Goal: Use online tool/utility: Utilize a website feature to perform a specific function

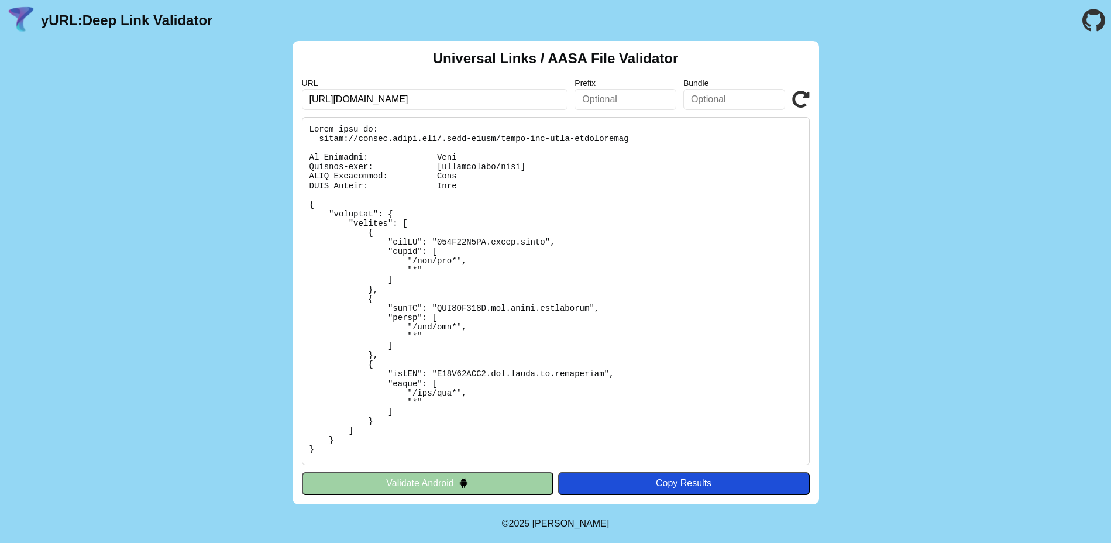
click at [372, 98] on input "https://emails.macys.com/pub/cc?_ri_=X0Gzc2X%3DAQpglLjHJlTQGzdEsgOW2hTdEqu4pJ4E…" at bounding box center [435, 99] width 266 height 21
paste input "www.hsn.com/"
type input "[URL][DOMAIN_NAME]"
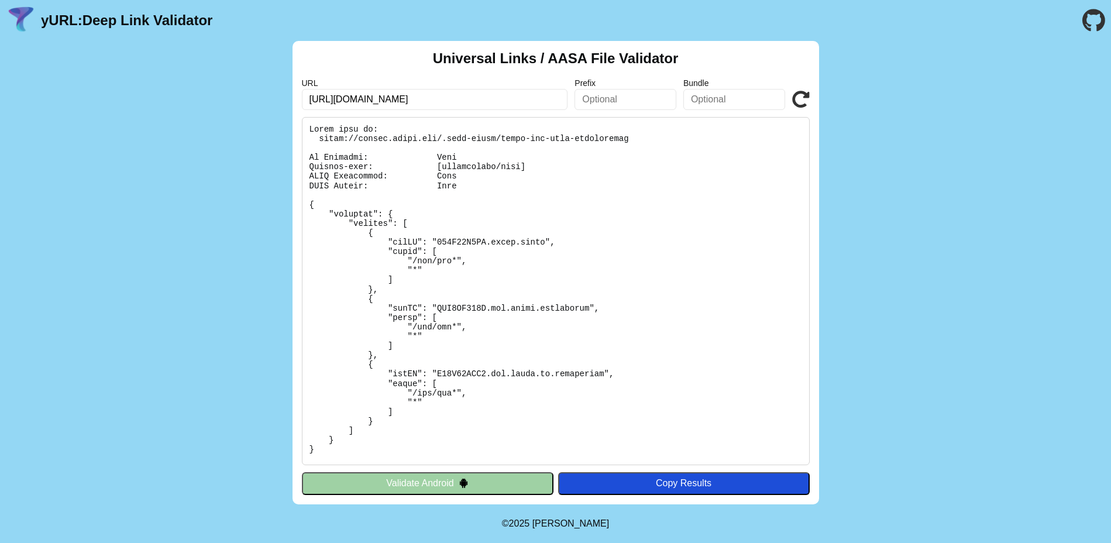
click at [498, 481] on button "Validate Android" at bounding box center [427, 483] width 251 height 22
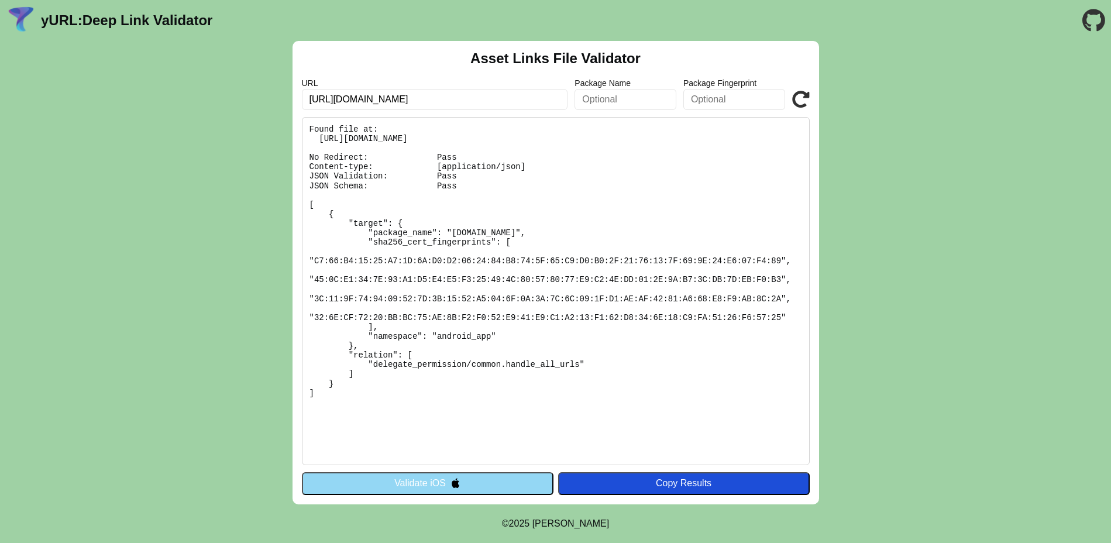
click at [489, 91] on input "https://emails.macys.com/pub/cc?_ri_=X0Gzc2X=AQpglLjHJlTQGzdEsgOW2hTdEqu4pJ4EjL…" at bounding box center [435, 99] width 266 height 21
paste input "www.hsn.com/"
type input "https://www.hsn.com/"
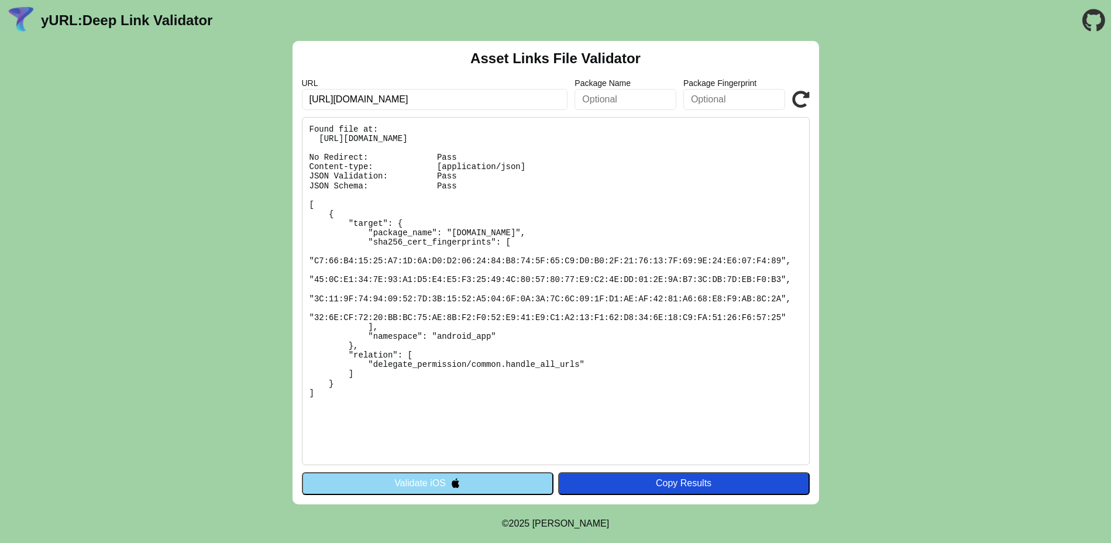
click at [372, 478] on button "Validate iOS" at bounding box center [427, 483] width 251 height 22
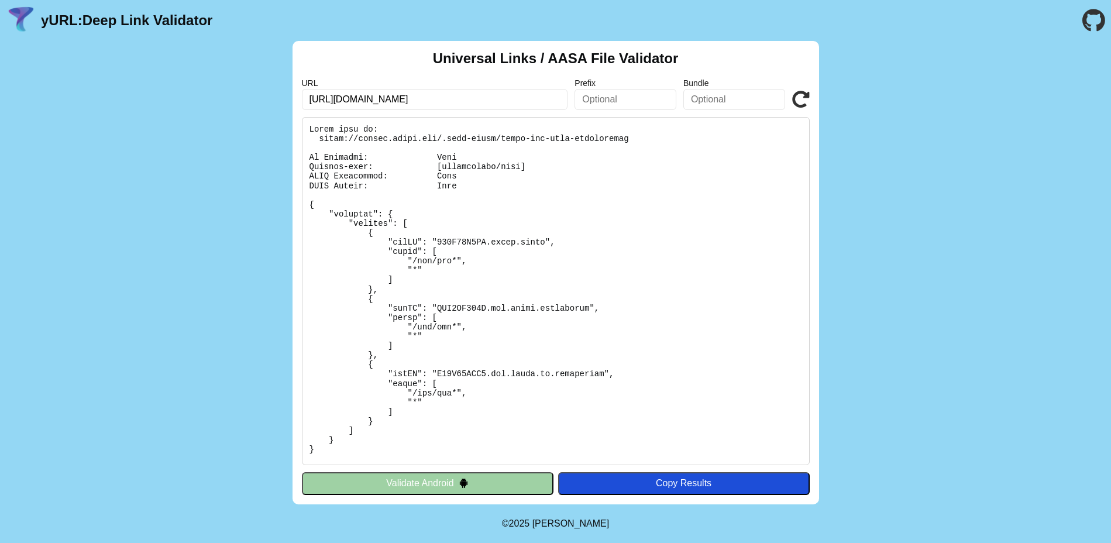
click at [30, 19] on img at bounding box center [21, 20] width 30 height 30
click at [63, 23] on link "yURL: Deep Link Validator" at bounding box center [126, 20] width 171 height 16
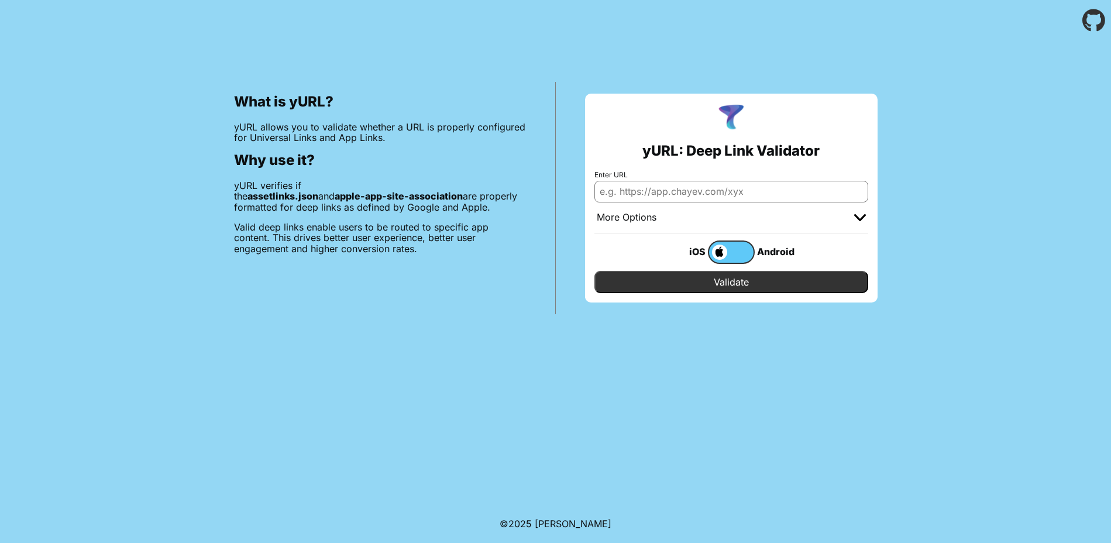
click at [680, 212] on div "More Options" at bounding box center [731, 217] width 274 height 31
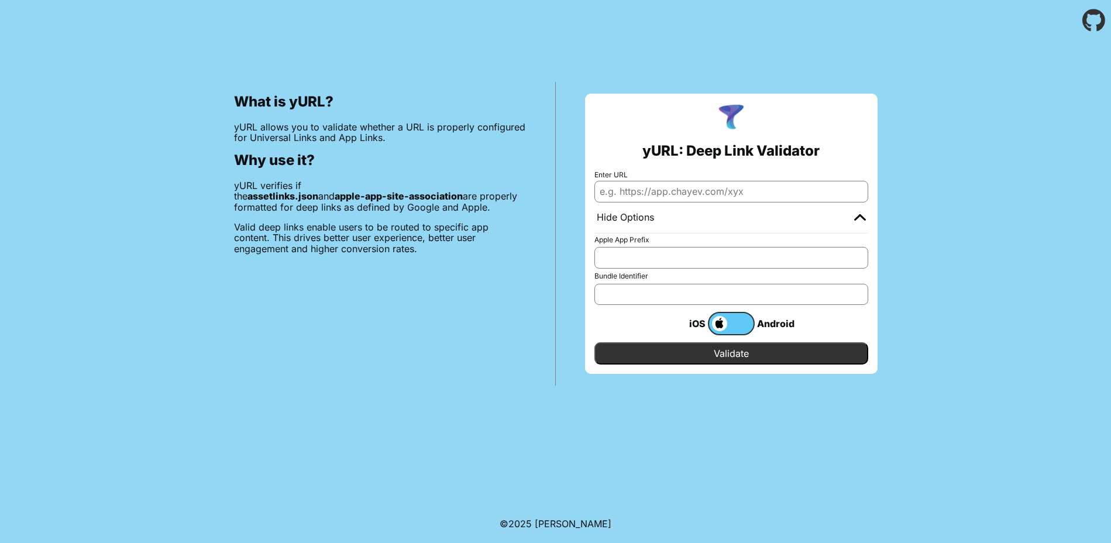
click at [675, 193] on input "Enter URL" at bounding box center [731, 191] width 274 height 21
paste input "[URL][DOMAIN_NAME]"
click at [674, 193] on input "[URL][DOMAIN_NAME]" at bounding box center [731, 191] width 274 height 21
type input "[URL][DOMAIN_NAME]"
click at [659, 347] on input "Validate" at bounding box center [731, 353] width 274 height 22
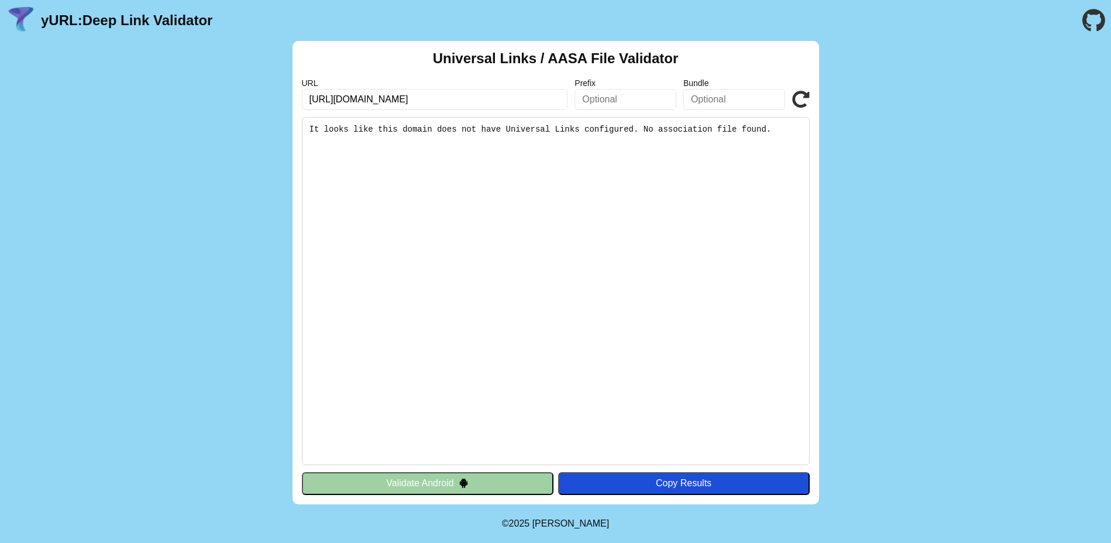
click at [471, 131] on pre "It looks like this domain does not have Universal Links configured. No associat…" at bounding box center [556, 291] width 508 height 348
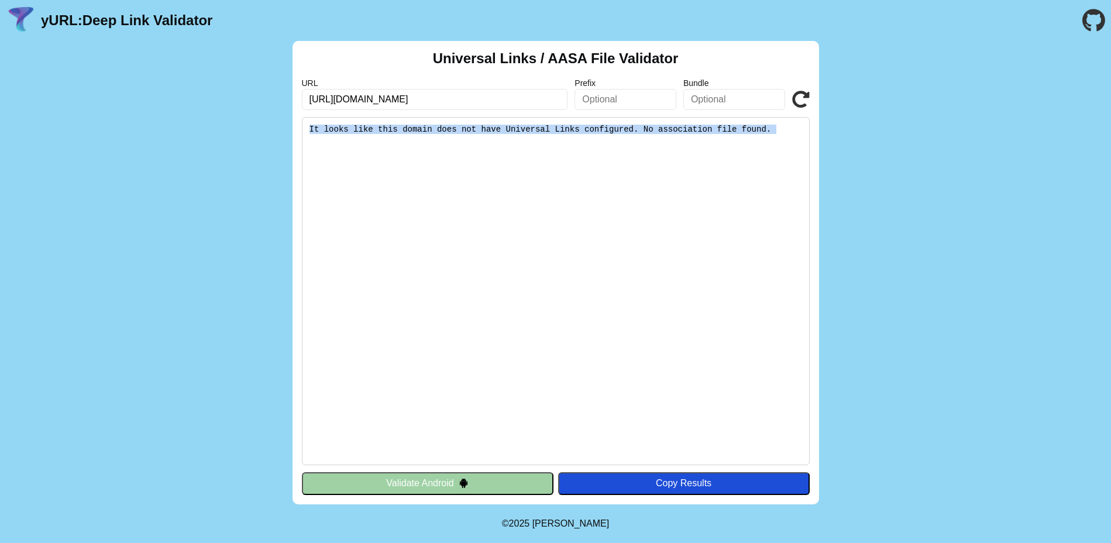
click at [471, 131] on pre "It looks like this domain does not have Universal Links configured. No associat…" at bounding box center [556, 291] width 508 height 348
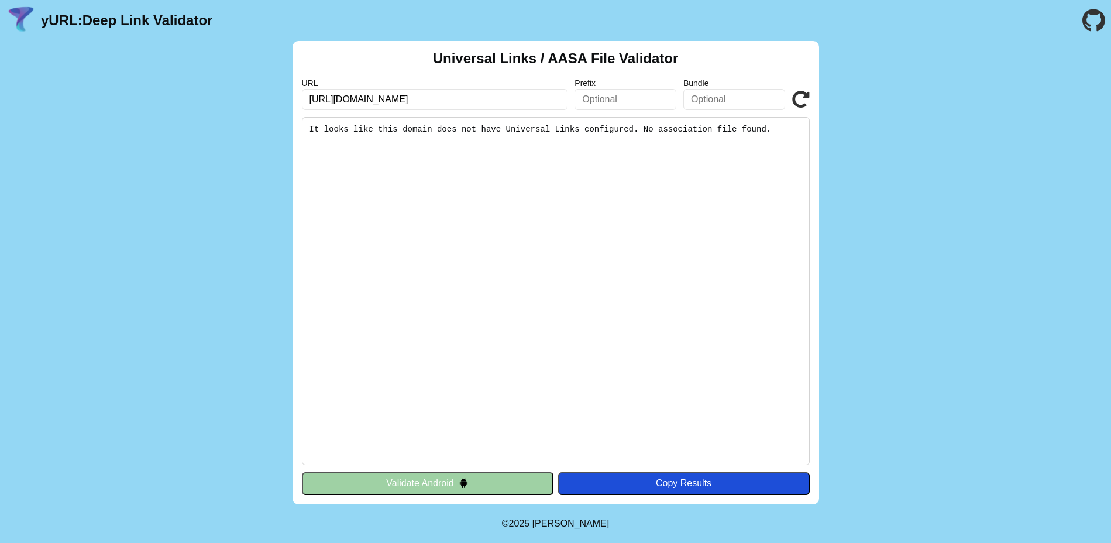
click at [399, 105] on input "[URL][DOMAIN_NAME]" at bounding box center [435, 99] width 266 height 21
click at [399, 105] on input "https://www.hsn.com/" at bounding box center [435, 99] width 266 height 21
click at [356, 101] on input "https://www.hsn.com/" at bounding box center [435, 99] width 266 height 21
click at [358, 99] on input "https://www.hsn.com/" at bounding box center [435, 99] width 266 height 21
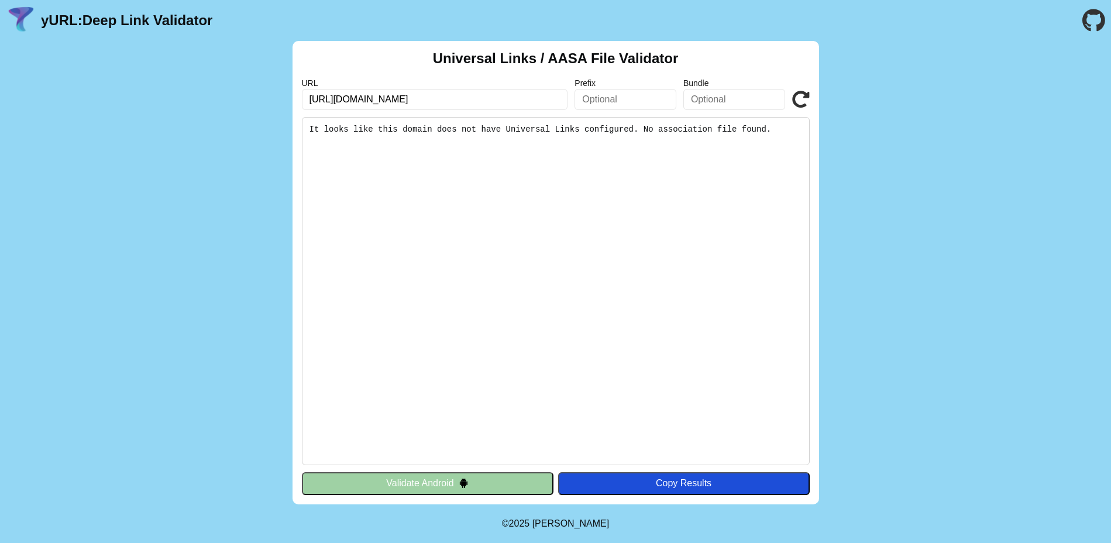
type input "https://www.mi.hsn.com/"
click button "Validate" at bounding box center [0, 0] width 0 height 0
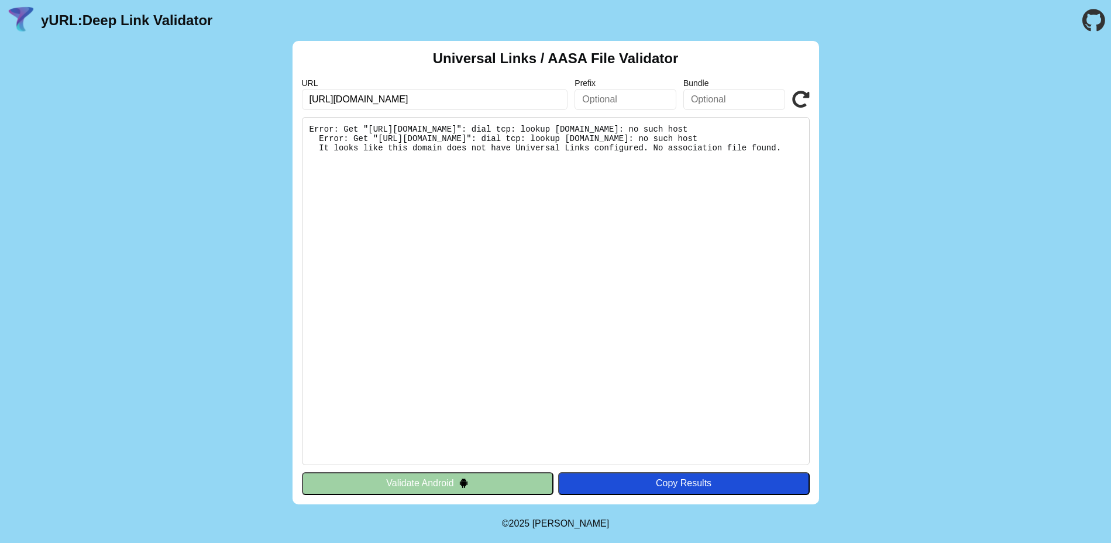
click at [340, 99] on input "https://www.mi.hsn.com/" at bounding box center [435, 99] width 266 height 21
drag, startPoint x: 337, startPoint y: 99, endPoint x: 358, endPoint y: 99, distance: 20.5
click at [358, 99] on input "https://www.mi.hsn.com/" at bounding box center [435, 99] width 266 height 21
type input "[URL][DOMAIN_NAME]"
click button "Validate" at bounding box center [0, 0] width 0 height 0
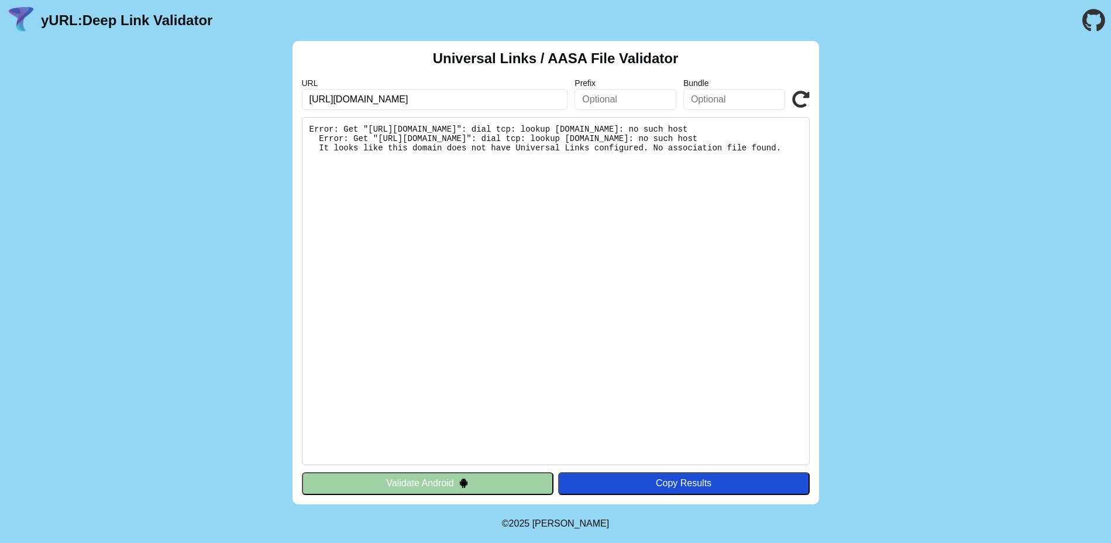
click at [29, 7] on img at bounding box center [21, 20] width 30 height 30
click at [17, 22] on img at bounding box center [21, 20] width 30 height 30
click at [65, 22] on link "yURL: Deep Link Validator" at bounding box center [126, 20] width 171 height 16
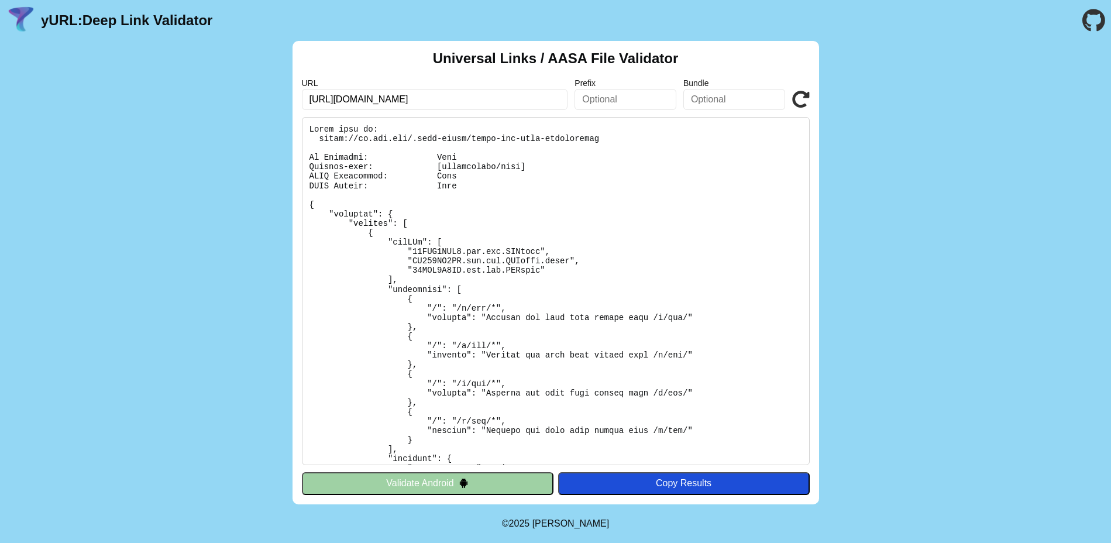
click at [393, 105] on input "[URL][DOMAIN_NAME]" at bounding box center [435, 99] width 266 height 21
click at [340, 99] on input "[URL][DOMAIN_NAME]" at bounding box center [435, 99] width 266 height 21
type input "[URL][DOMAIN_NAME]"
click button "Validate" at bounding box center [0, 0] width 0 height 0
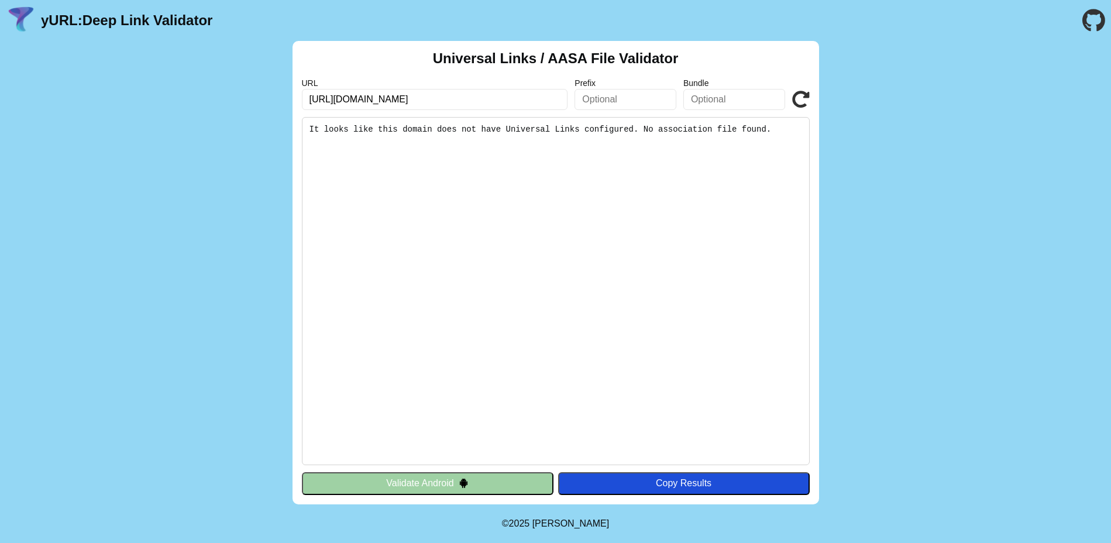
click at [337, 98] on input "https://hsn.com/" at bounding box center [435, 99] width 266 height 21
type input "[URL][DOMAIN_NAME]"
click button "Validate" at bounding box center [0, 0] width 0 height 0
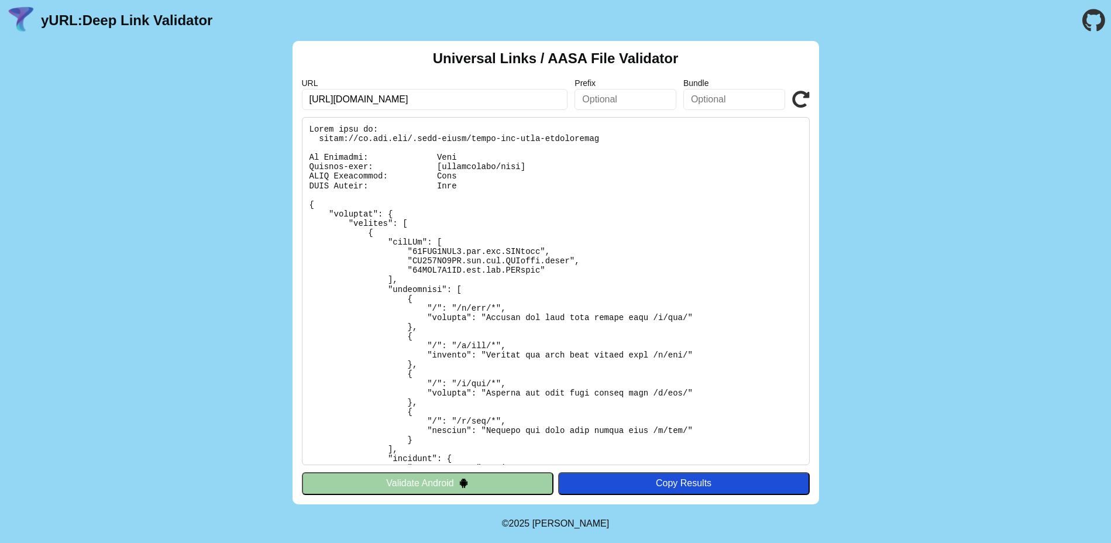
click at [321, 98] on input "https://mi.hsn.com/" at bounding box center [435, 99] width 266 height 21
click at [215, 111] on div "Universal Links / AASA File Validator URL https://mi.hsn.com/ Prefix Bundle Val…" at bounding box center [555, 272] width 1111 height 463
click at [351, 98] on input "https://mi.hsn.com/" at bounding box center [435, 99] width 266 height 21
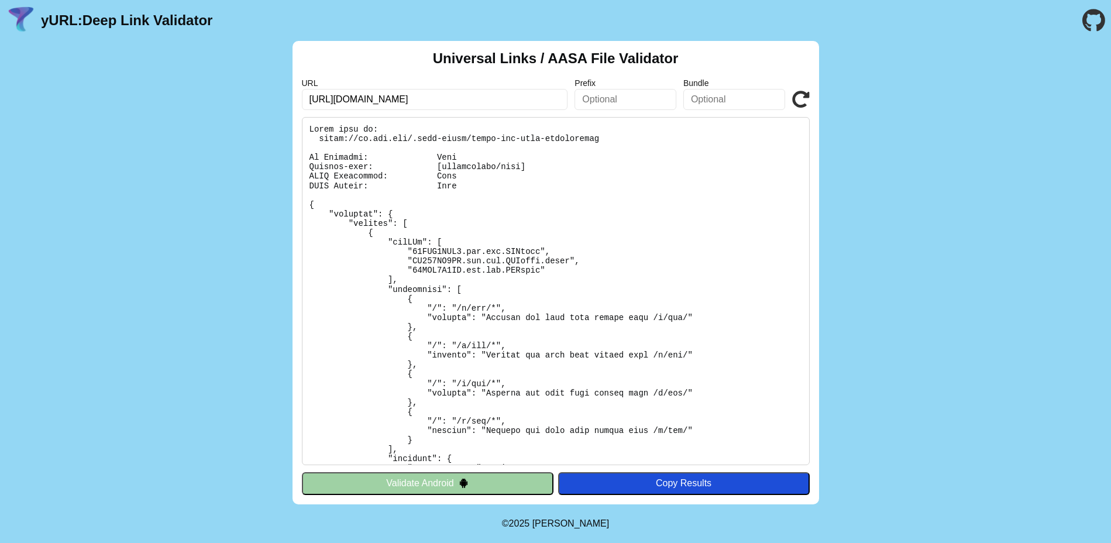
click at [351, 98] on input "https://mi.hsn.com/" at bounding box center [435, 99] width 266 height 21
click at [337, 107] on input "https://mi.hsn.com/" at bounding box center [435, 99] width 266 height 21
paste input "www.hsn.com/shop/sheets-and-pillowcases/ho0036"
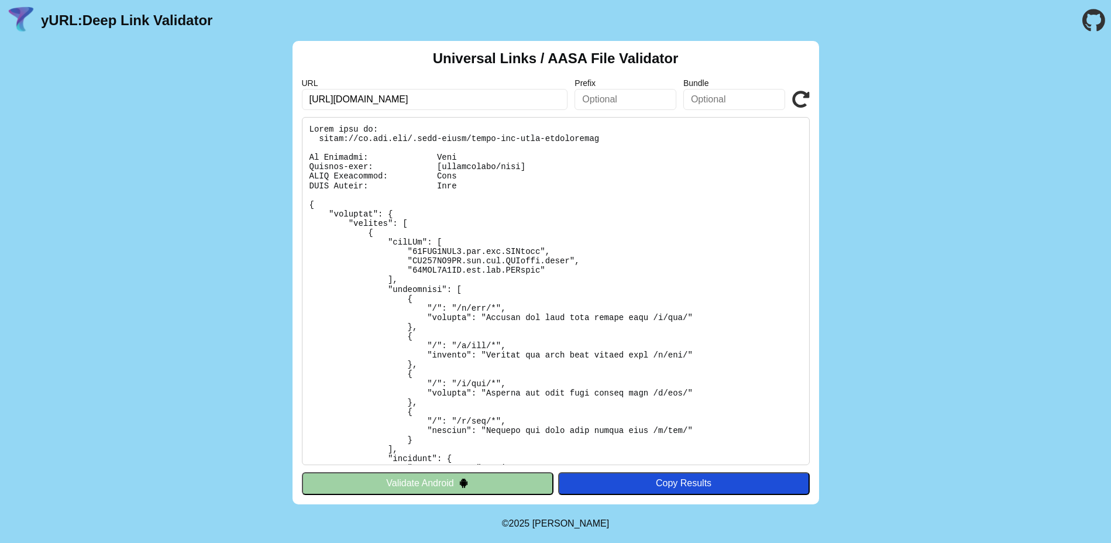
type input "https://www.hsn.com/shop/sheets-and-pillowcases/ho0036"
click at [510, 481] on button "Validate Android" at bounding box center [427, 483] width 251 height 22
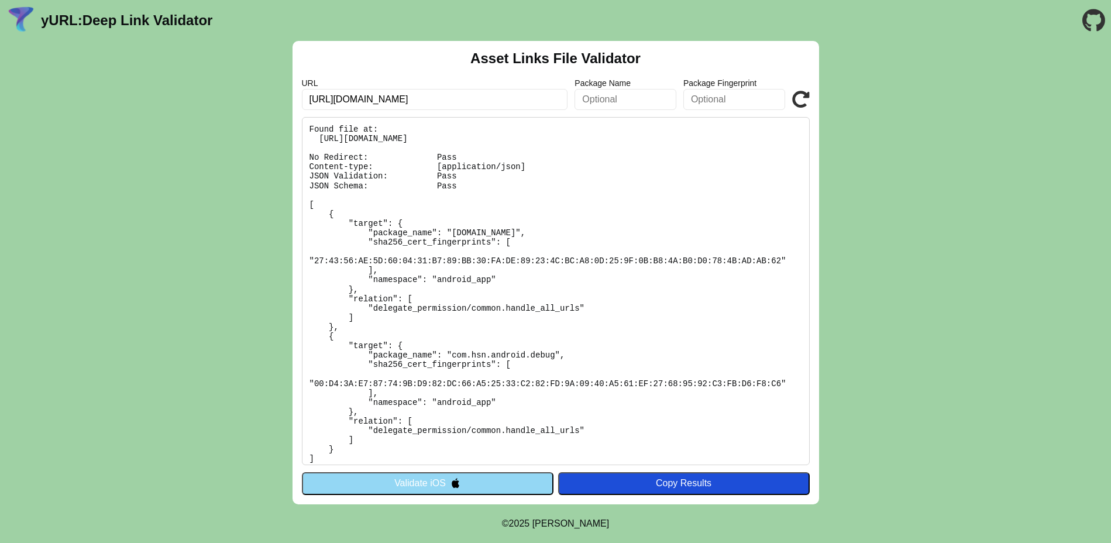
click at [400, 99] on input "[URL][DOMAIN_NAME]" at bounding box center [435, 99] width 266 height 21
click at [349, 99] on input "[URL][DOMAIN_NAME]" at bounding box center [435, 99] width 266 height 21
click at [106, 13] on link "yURL: Deep Link Validator" at bounding box center [126, 20] width 171 height 16
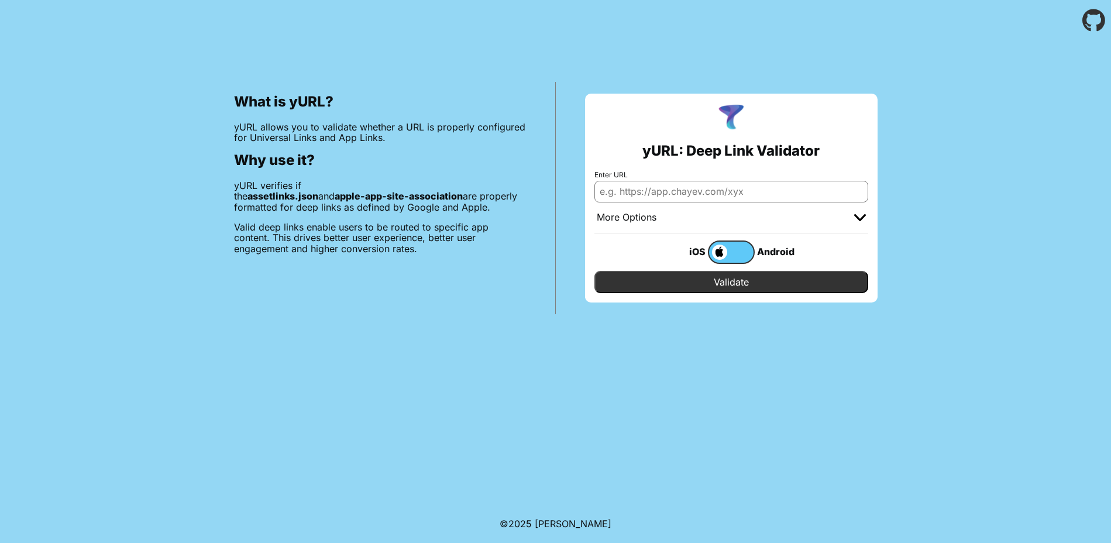
drag, startPoint x: 424, startPoint y: 217, endPoint x: 409, endPoint y: 217, distance: 14.6
click at [420, 217] on div "What is yURL? yURL allows you to validate whether a URL is properly configured …" at bounding box center [380, 198] width 351 height 232
click at [713, 189] on input "Enter URL" at bounding box center [731, 191] width 274 height 21
paste input "https://www.amazon.com/"
type input "https://www.amazon.com/"
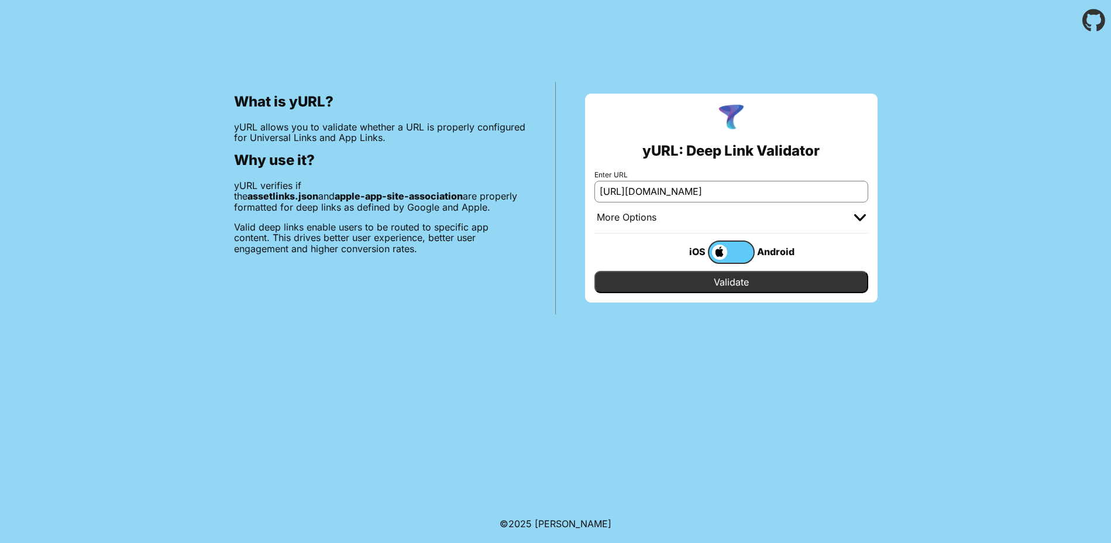
click at [782, 172] on label "Enter URL" at bounding box center [731, 175] width 274 height 8
click at [782, 181] on input "https://www.amazon.com/" at bounding box center [731, 191] width 274 height 21
click at [735, 290] on input "Validate" at bounding box center [731, 282] width 274 height 22
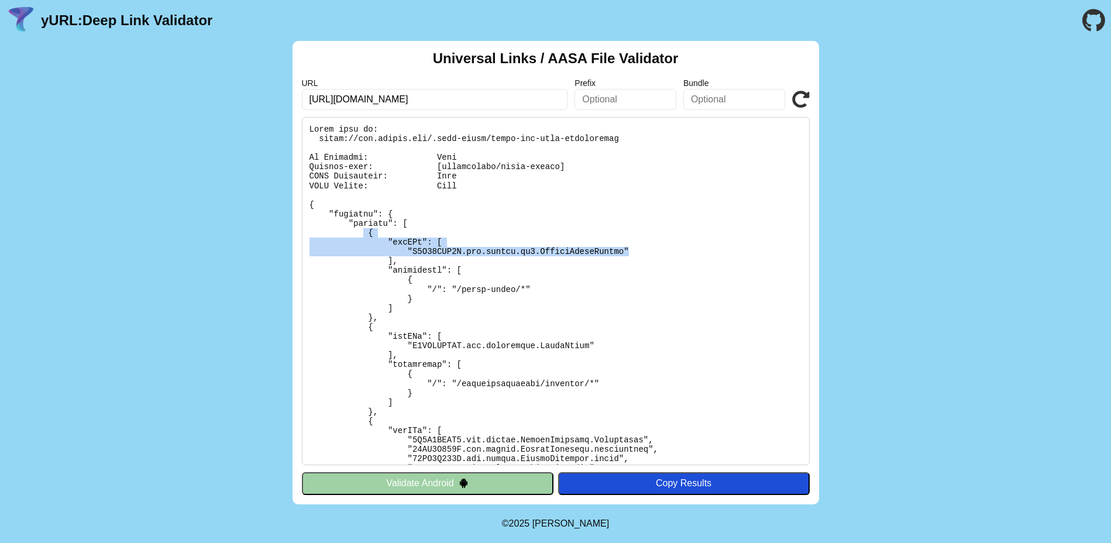
drag, startPoint x: 640, startPoint y: 254, endPoint x: 362, endPoint y: 237, distance: 278.3
click at [362, 237] on pre at bounding box center [556, 291] width 508 height 348
click at [360, 99] on input "https://www.amazon.com/" at bounding box center [435, 99] width 266 height 21
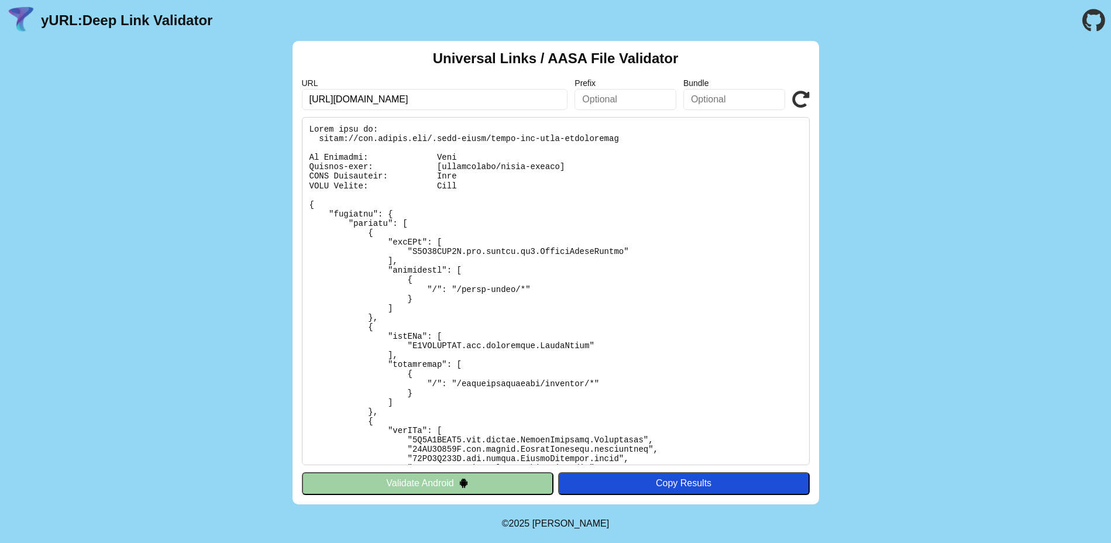
click at [360, 99] on input "https://www.amazon.com/" at bounding box center [435, 99] width 266 height 21
paste input "music"
type input "[URL][DOMAIN_NAME]"
click button "Validate" at bounding box center [0, 0] width 0 height 0
